Goal: Check status: Check status

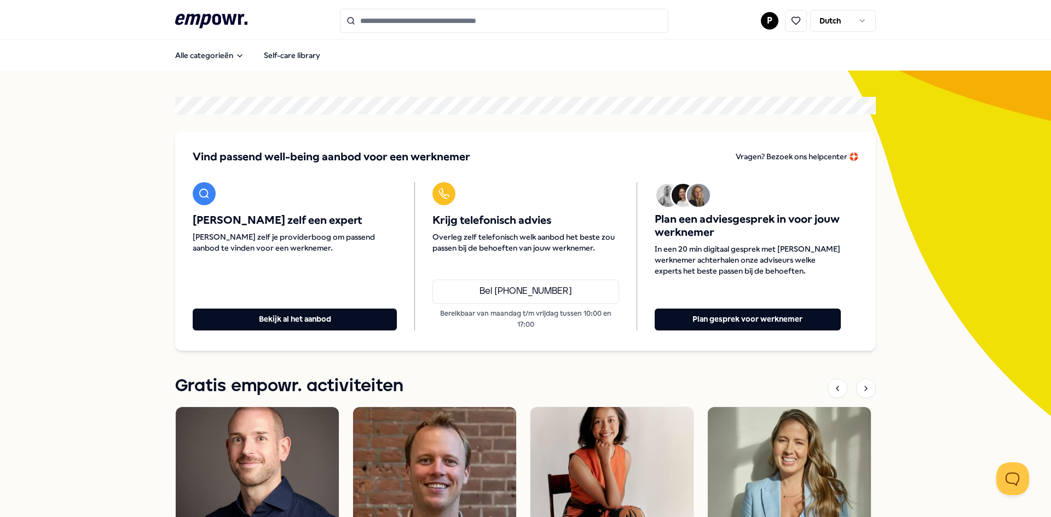
click at [762, 16] on div "P Dutch" at bounding box center [818, 21] width 115 height 22
click at [762, 16] on html ".empowr-logo_svg__cls-1{fill:#03032f} P Dutch Alle categorieën Self-care librar…" at bounding box center [525, 258] width 1051 height 517
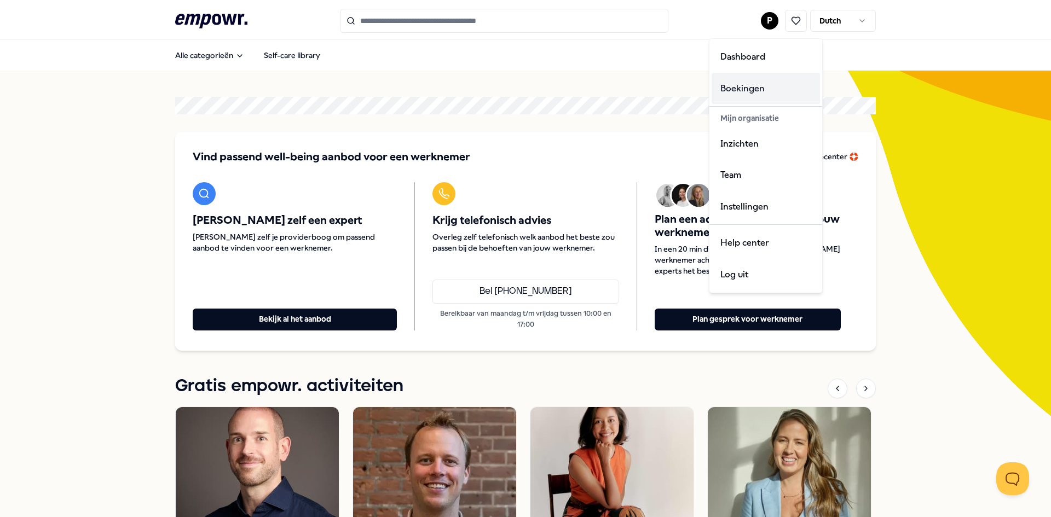
click at [747, 83] on div "Boekingen" at bounding box center [766, 89] width 108 height 32
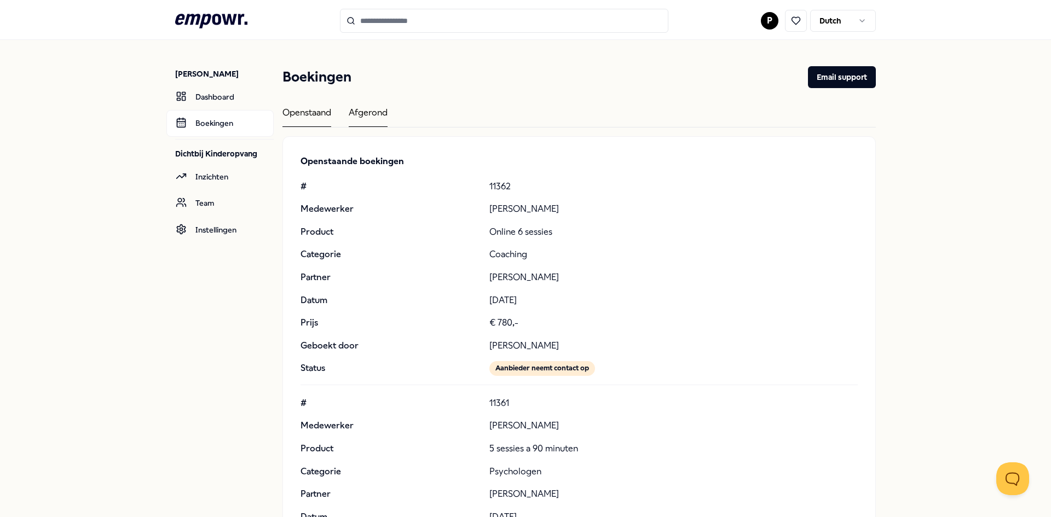
click at [364, 108] on div "Afgerond" at bounding box center [368, 116] width 39 height 21
click at [293, 112] on div "Openstaand" at bounding box center [307, 116] width 49 height 21
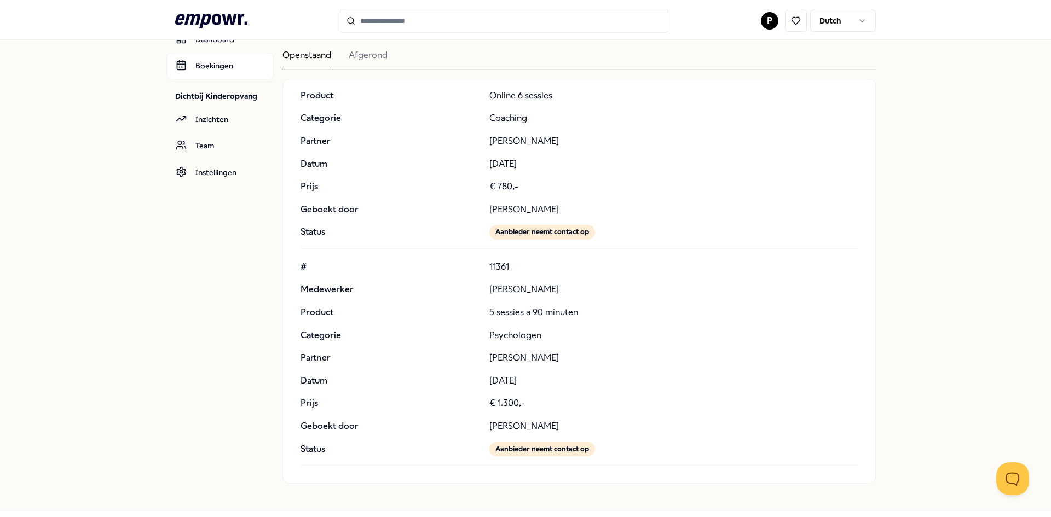
scroll to position [50, 0]
